Goal: Navigation & Orientation: Understand site structure

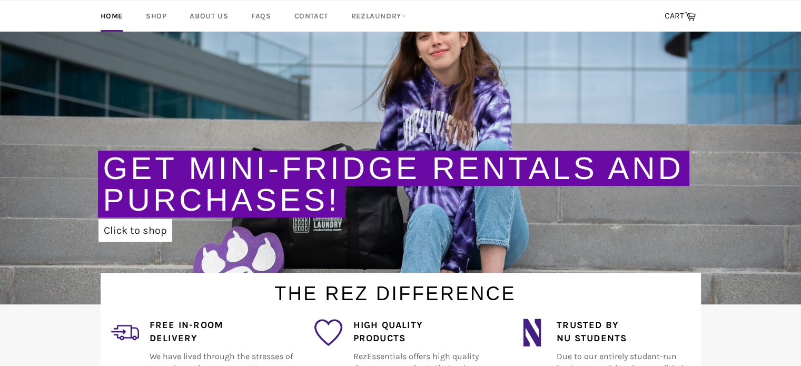
scroll to position [158, 0]
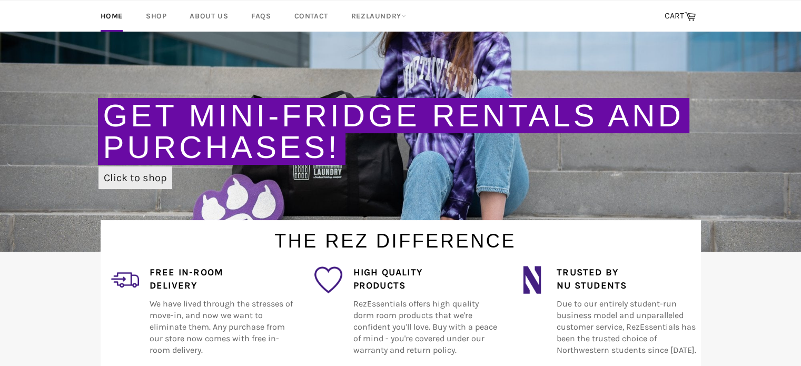
click at [149, 181] on link "Click to shop" at bounding box center [135, 177] width 74 height 23
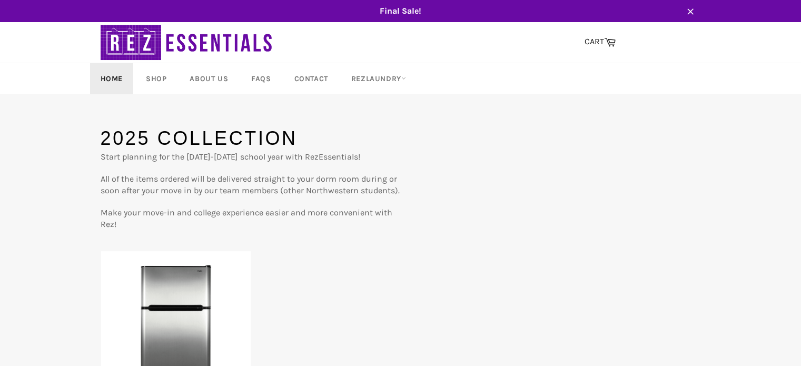
click at [109, 74] on link "Home" at bounding box center [111, 78] width 43 height 31
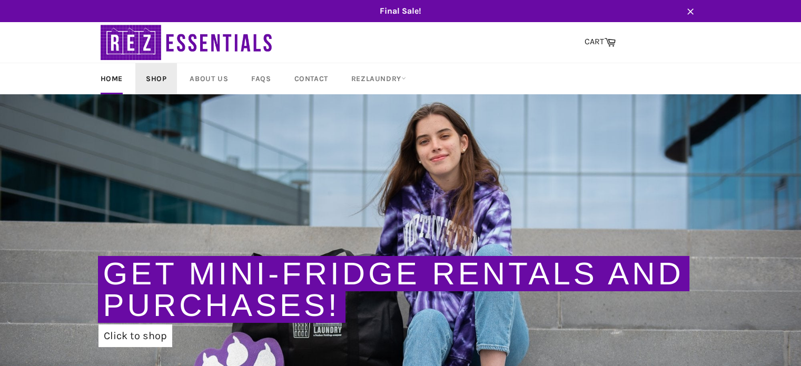
click at [146, 82] on link "Shop" at bounding box center [156, 78] width 42 height 31
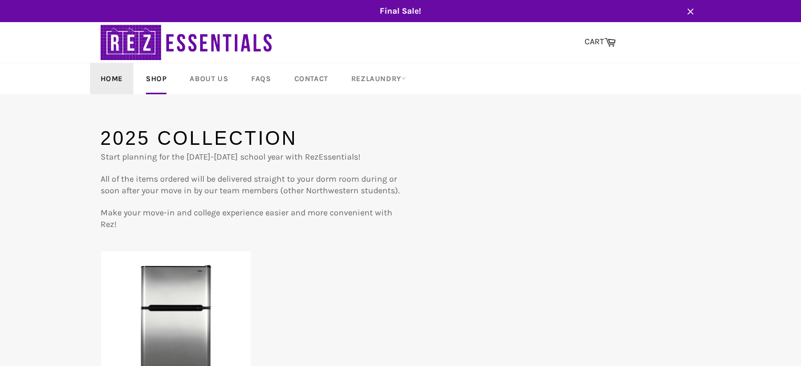
click at [113, 82] on link "Home" at bounding box center [111, 78] width 43 height 31
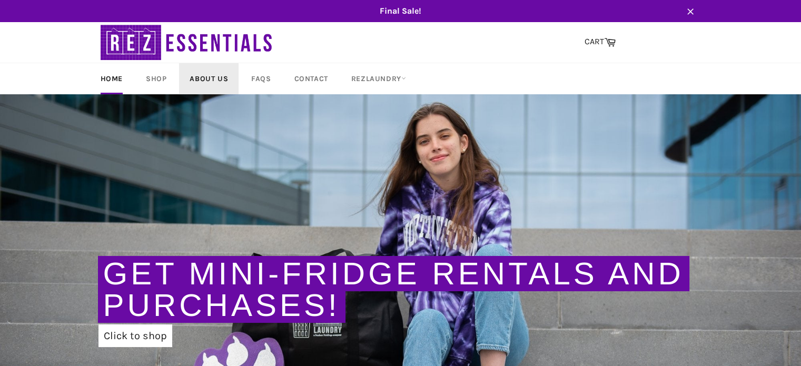
click at [196, 72] on link "About Us" at bounding box center [208, 78] width 59 height 31
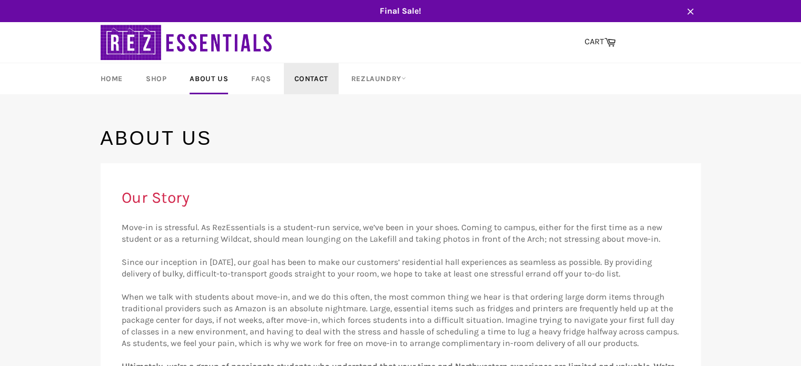
click at [284, 82] on link "Contact" at bounding box center [311, 78] width 55 height 31
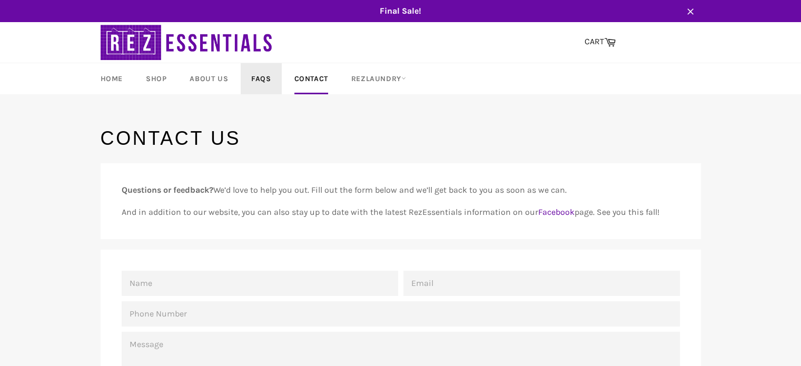
click at [271, 77] on link "FAQs" at bounding box center [261, 78] width 41 height 31
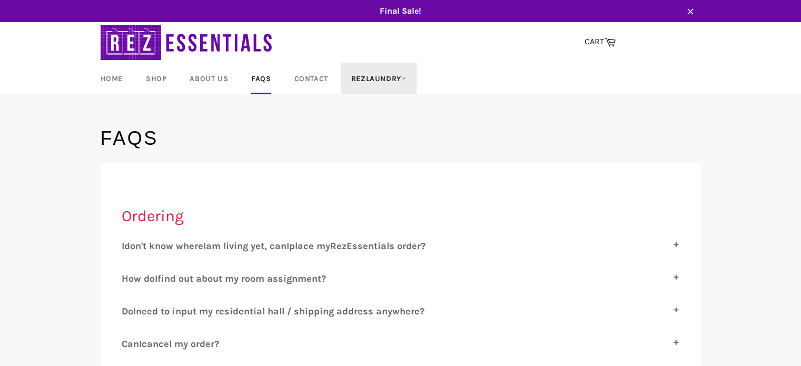
click at [362, 78] on link "RezLaundry" at bounding box center [379, 78] width 76 height 31
click at [375, 71] on link "RezLaundry" at bounding box center [379, 78] width 76 height 31
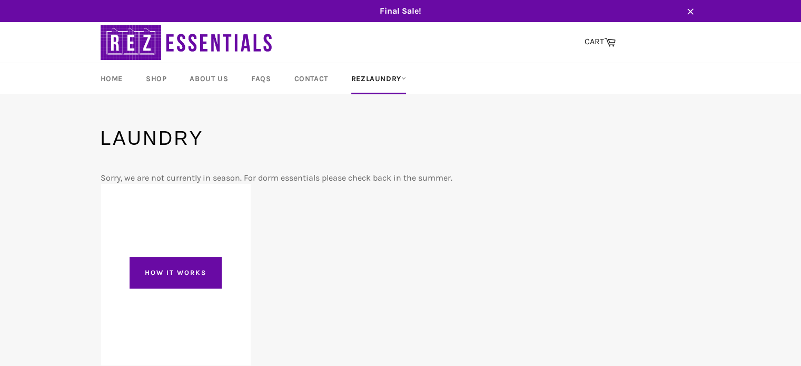
scroll to position [53, 0]
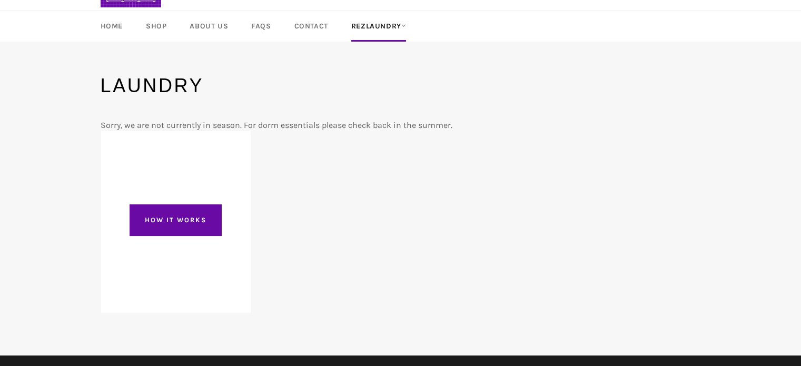
click at [485, 123] on p "Sorry, we are not currently in season. For dorm essentials please check back in…" at bounding box center [401, 126] width 600 height 12
